Goal: Task Accomplishment & Management: Complete application form

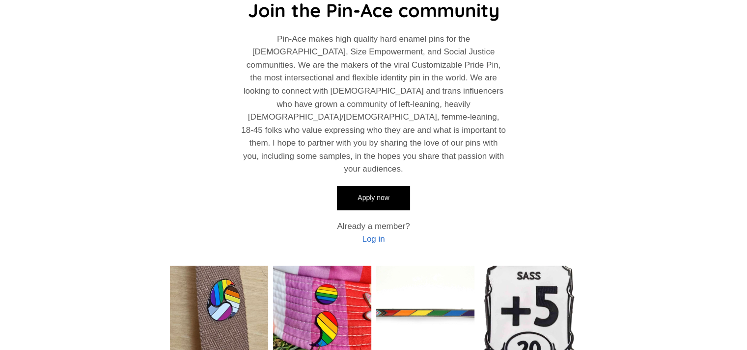
scroll to position [245, 0]
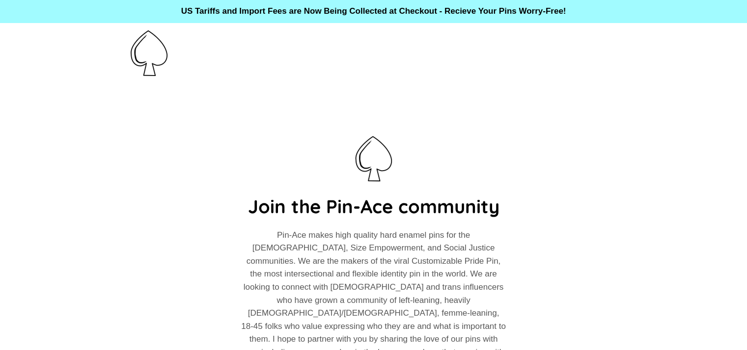
scroll to position [245, 0]
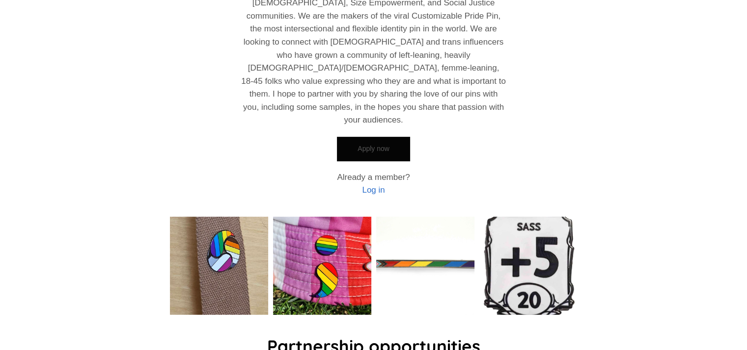
click at [380, 137] on link "Apply now" at bounding box center [373, 149] width 73 height 25
